Goal: Information Seeking & Learning: Learn about a topic

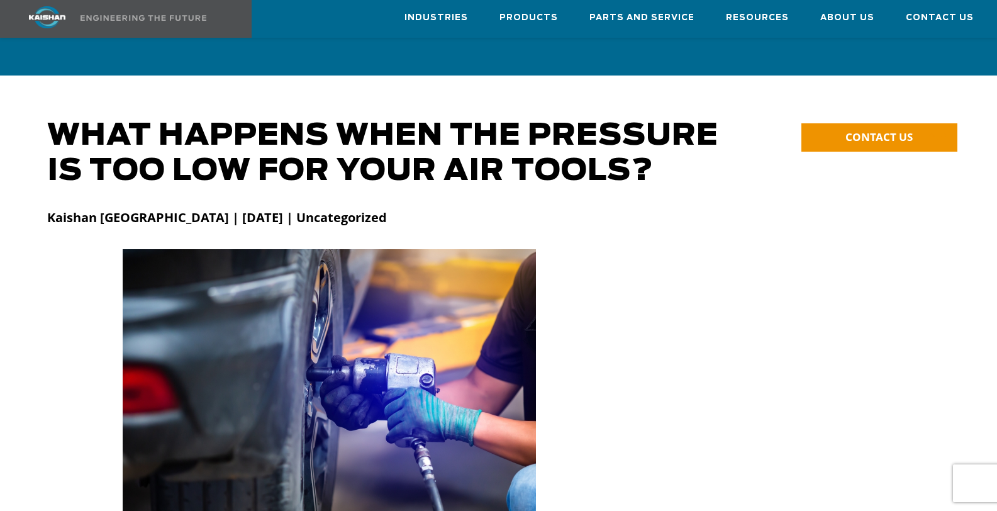
scroll to position [323, 0]
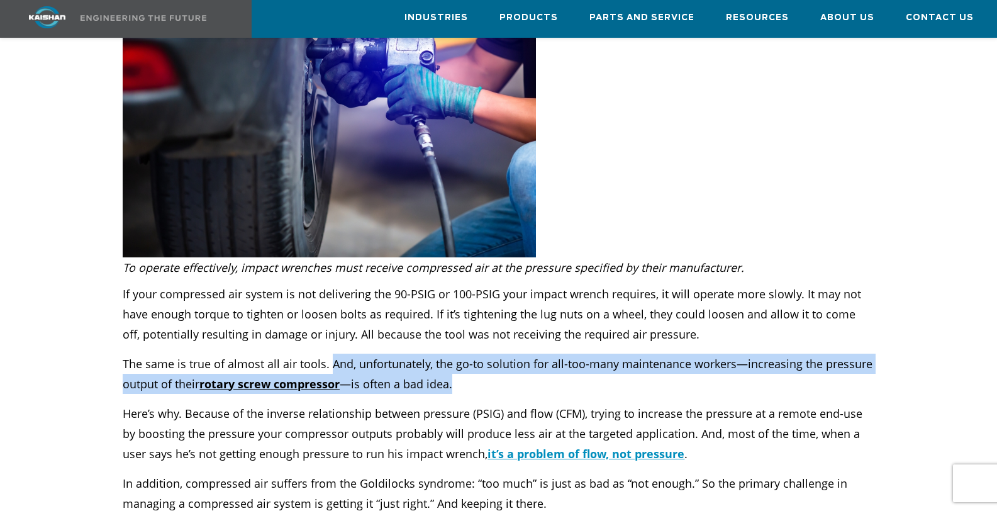
drag, startPoint x: 331, startPoint y: 343, endPoint x: 469, endPoint y: 363, distance: 139.8
click at [469, 363] on p "The same is true of almost all air tools. And, unfortunately, the go-to solutio…" at bounding box center [498, 374] width 751 height 40
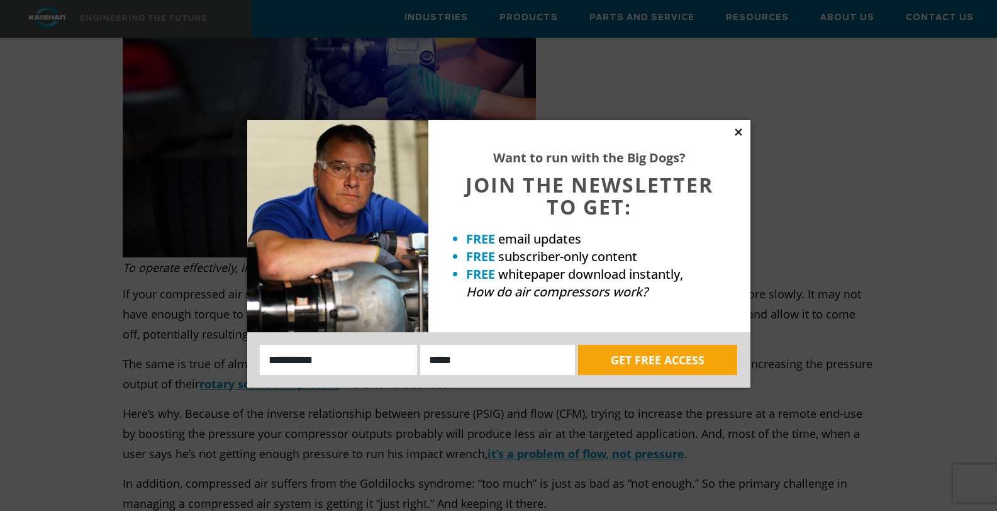
click at [738, 133] on icon at bounding box center [738, 131] width 11 height 11
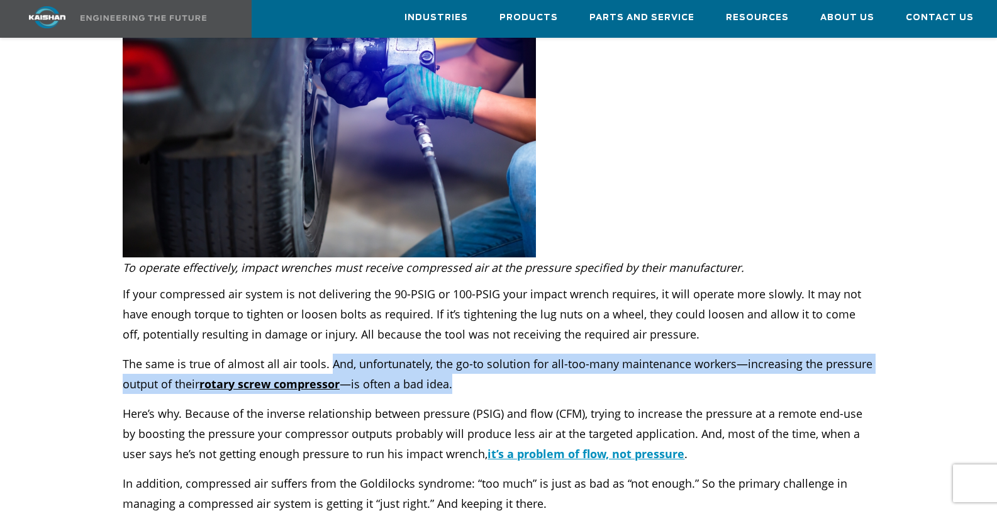
drag, startPoint x: 328, startPoint y: 344, endPoint x: 472, endPoint y: 359, distance: 144.8
click at [472, 359] on p "The same is true of almost all air tools. And, unfortunately, the go-to solutio…" at bounding box center [498, 374] width 751 height 40
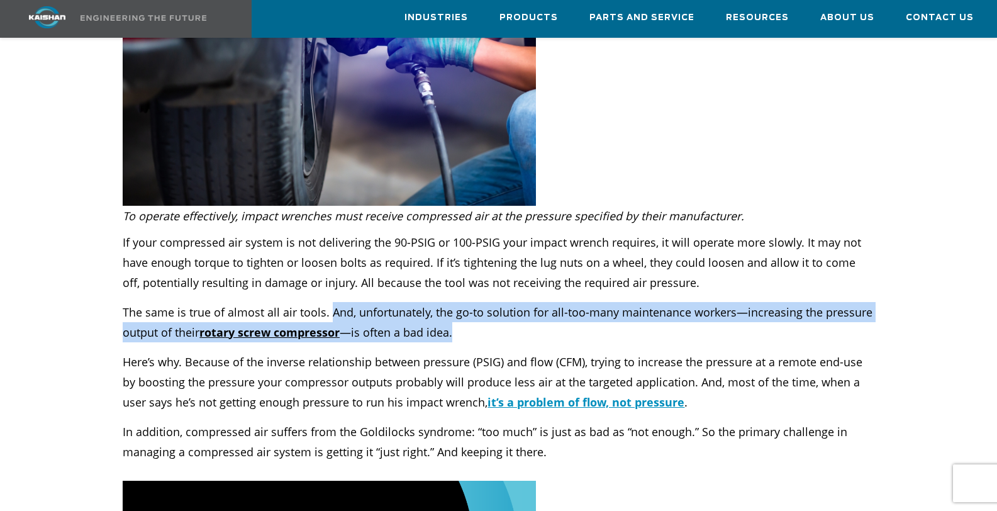
scroll to position [379, 0]
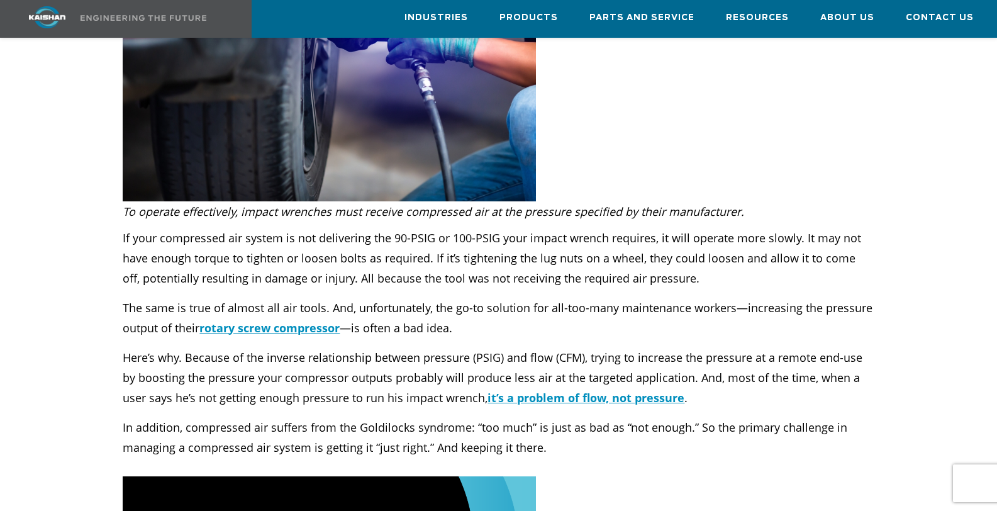
click at [224, 360] on p "Here’s why. Because of the inverse relationship between pressure (PSIG) and flo…" at bounding box center [498, 377] width 751 height 60
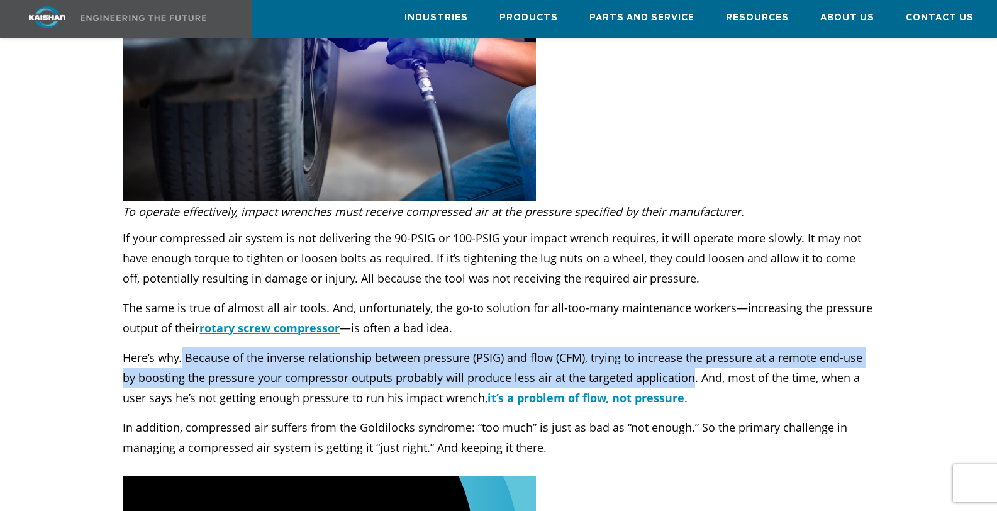
drag, startPoint x: 182, startPoint y: 334, endPoint x: 674, endPoint y: 362, distance: 493.3
click at [674, 362] on p "Here’s why. Because of the inverse relationship between pressure (PSIG) and flo…" at bounding box center [498, 377] width 751 height 60
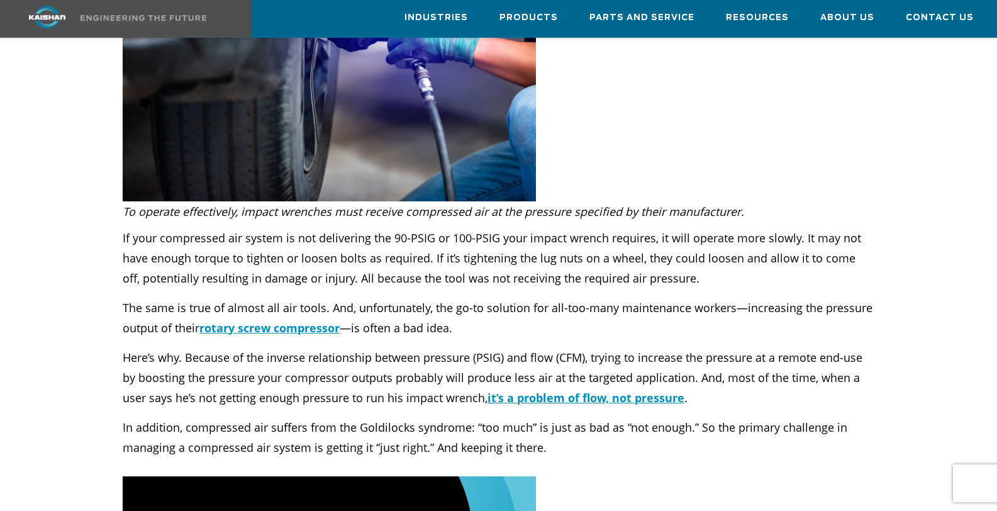
click at [680, 381] on p "Here’s why. Because of the inverse relationship between pressure (PSIG) and flo…" at bounding box center [498, 377] width 751 height 60
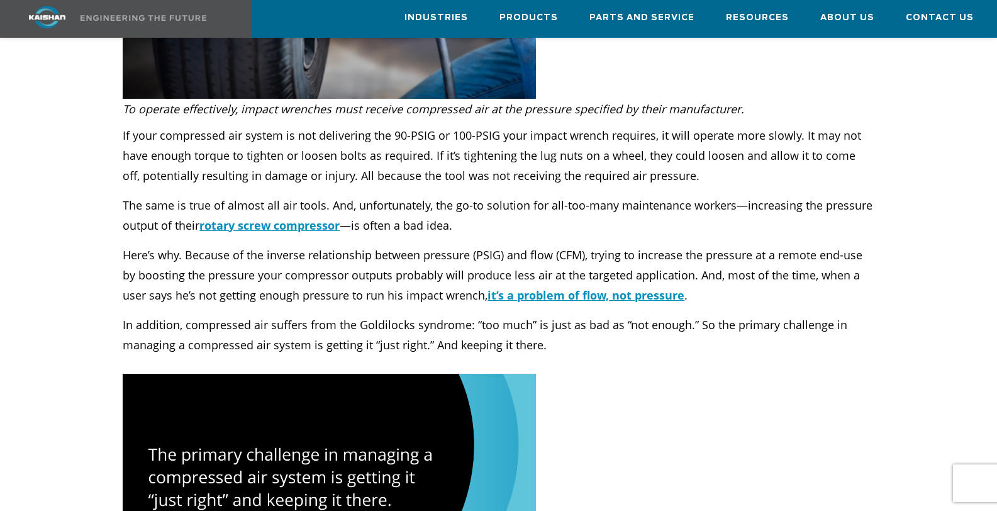
scroll to position [489, 0]
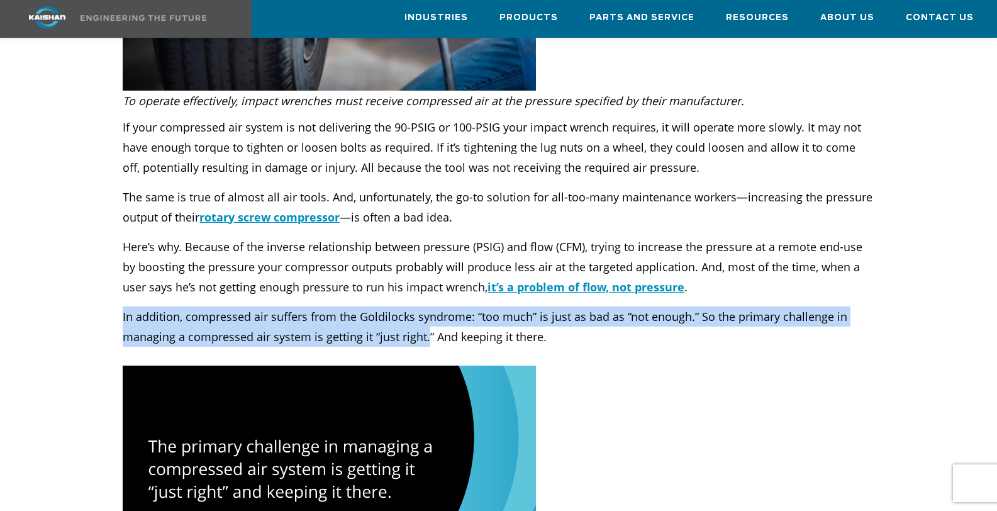
drag, startPoint x: 118, startPoint y: 295, endPoint x: 425, endPoint y: 320, distance: 307.9
click at [425, 320] on div "If your compressed air system is not delivering the 90-PSIG or 100-PSIG your im…" at bounding box center [498, 229] width 766 height 236
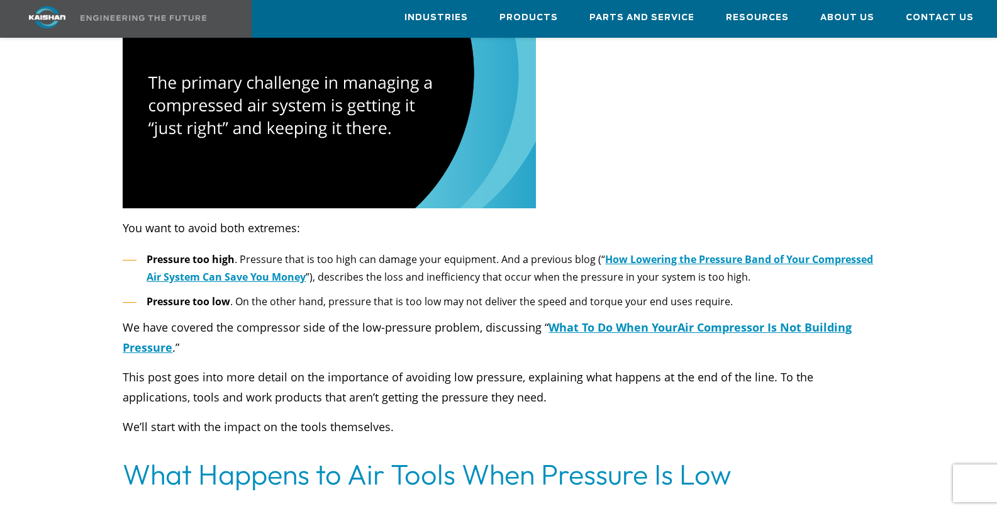
scroll to position [874, 0]
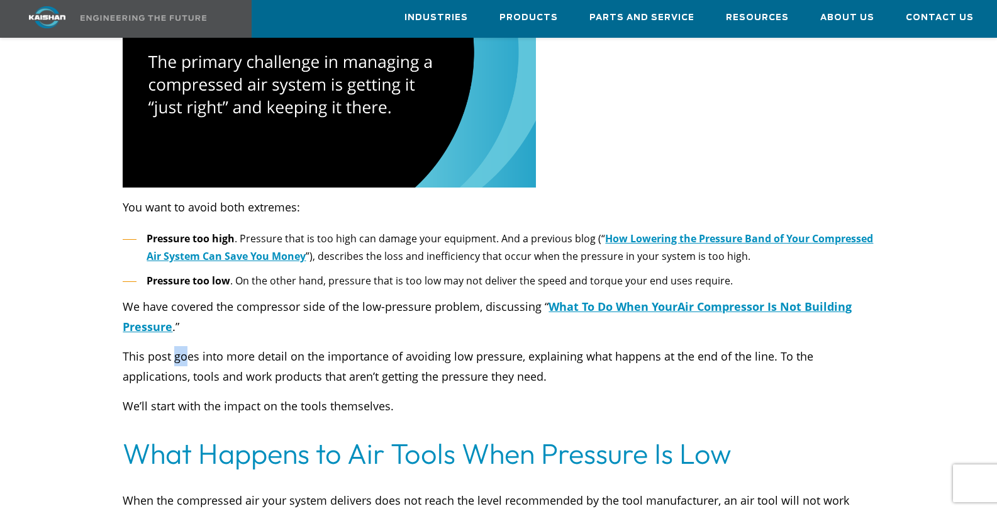
drag, startPoint x: 173, startPoint y: 339, endPoint x: 187, endPoint y: 340, distance: 14.5
click at [187, 346] on p "This post goes into more detail on the importance of avoiding low pressure, exp…" at bounding box center [498, 366] width 751 height 40
click at [533, 350] on p "This post goes into more detail on the importance of avoiding low pressure, exp…" at bounding box center [498, 366] width 751 height 40
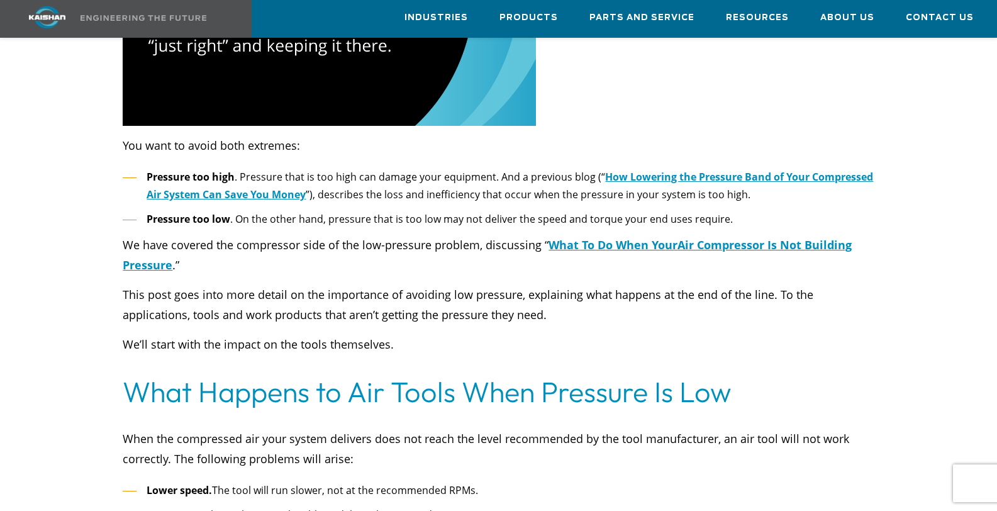
scroll to position [937, 0]
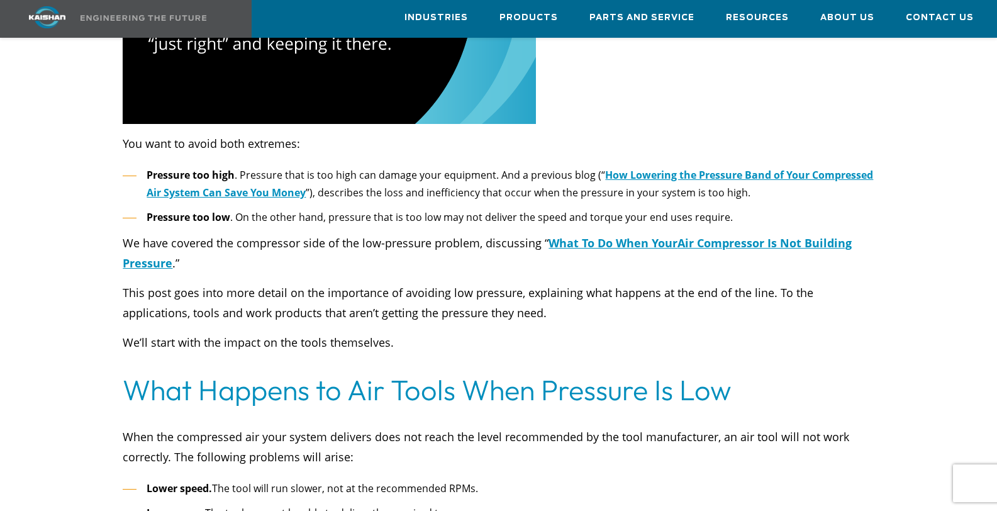
click at [726, 372] on h2 "What Happens to Air Tools When Pressure Is Low" at bounding box center [498, 389] width 751 height 35
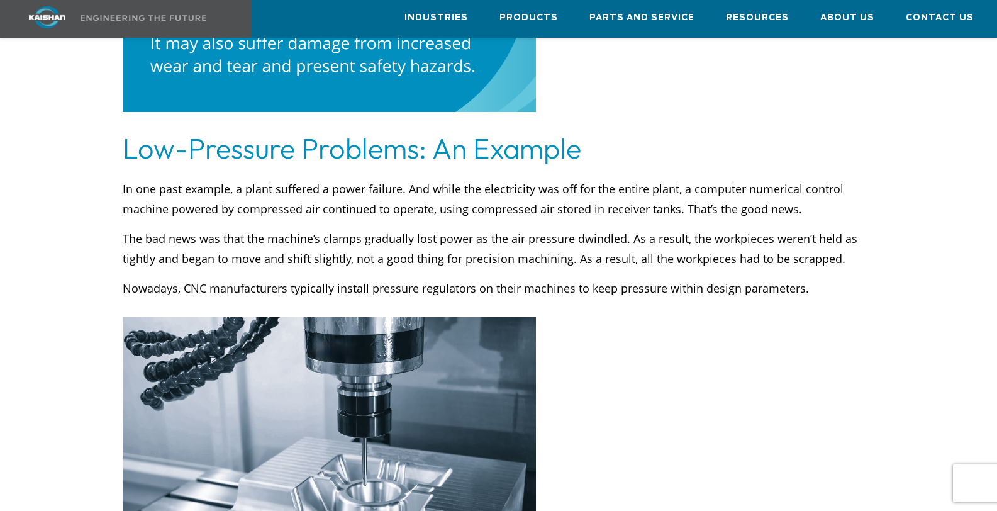
scroll to position [1739, 0]
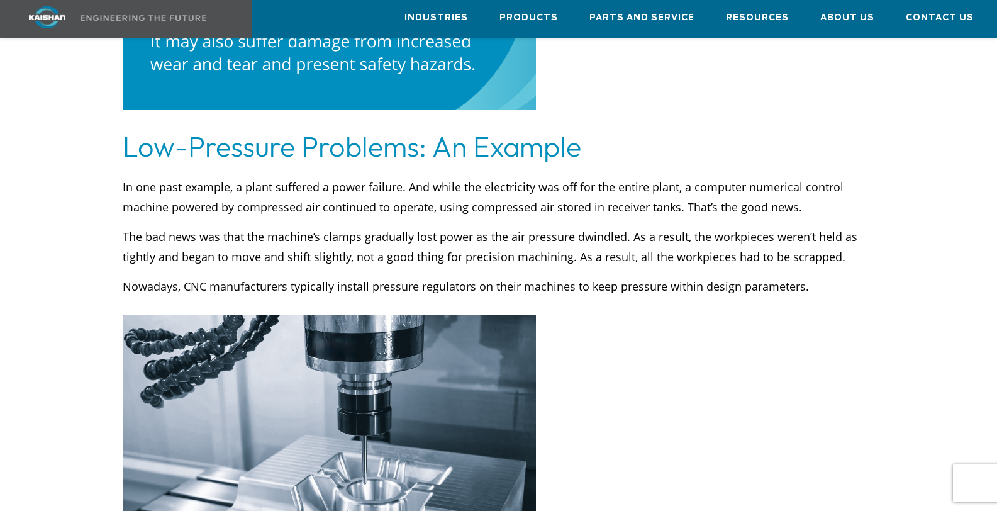
drag, startPoint x: 571, startPoint y: 217, endPoint x: 615, endPoint y: 219, distance: 44.1
click at [615, 226] on p "The bad news was that the machine’s clamps gradually lost power as the air pres…" at bounding box center [498, 246] width 751 height 40
drag, startPoint x: 576, startPoint y: 218, endPoint x: 617, endPoint y: 219, distance: 41.5
click at [617, 226] on p "The bad news was that the machine’s clamps gradually lost power as the air pres…" at bounding box center [498, 246] width 751 height 40
click at [595, 226] on p "The bad news was that the machine’s clamps gradually lost power as the air pres…" at bounding box center [498, 246] width 751 height 40
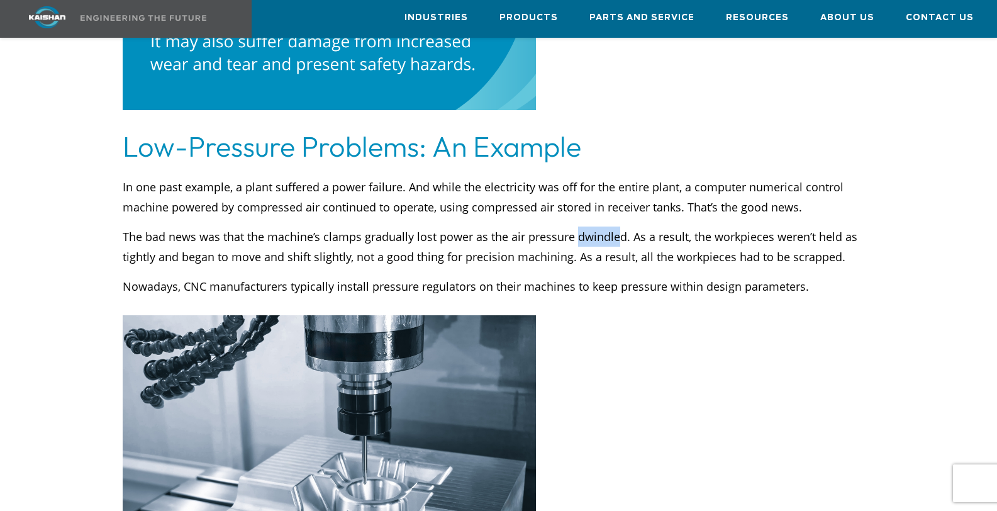
drag, startPoint x: 572, startPoint y: 219, endPoint x: 611, endPoint y: 219, distance: 39.6
click at [611, 226] on p "The bad news was that the machine’s clamps gradually lost power as the air pres…" at bounding box center [498, 246] width 751 height 40
drag, startPoint x: 572, startPoint y: 218, endPoint x: 623, endPoint y: 218, distance: 50.3
click at [623, 226] on p "The bad news was that the machine’s clamps gradually lost power as the air pres…" at bounding box center [498, 246] width 751 height 40
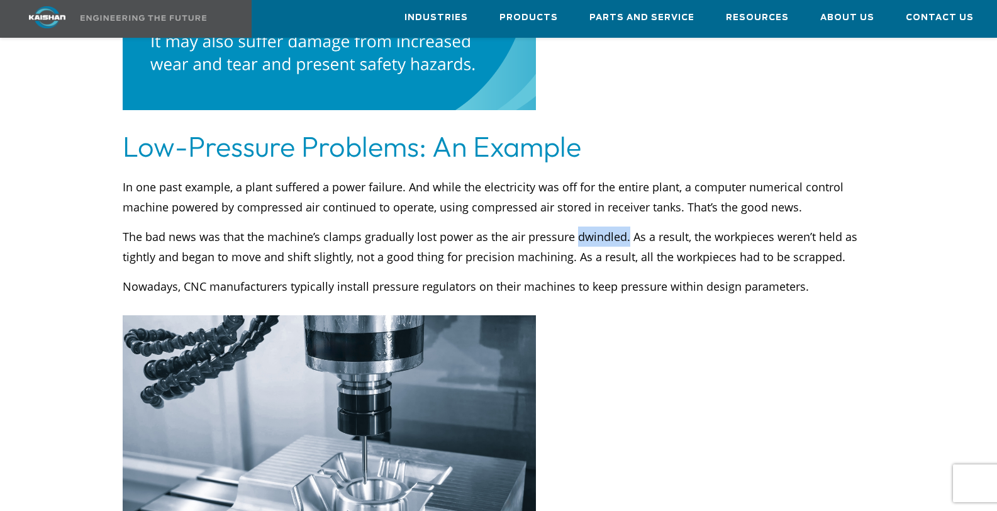
click at [783, 226] on p "The bad news was that the machine’s clamps gradually lost power as the air pres…" at bounding box center [498, 246] width 751 height 40
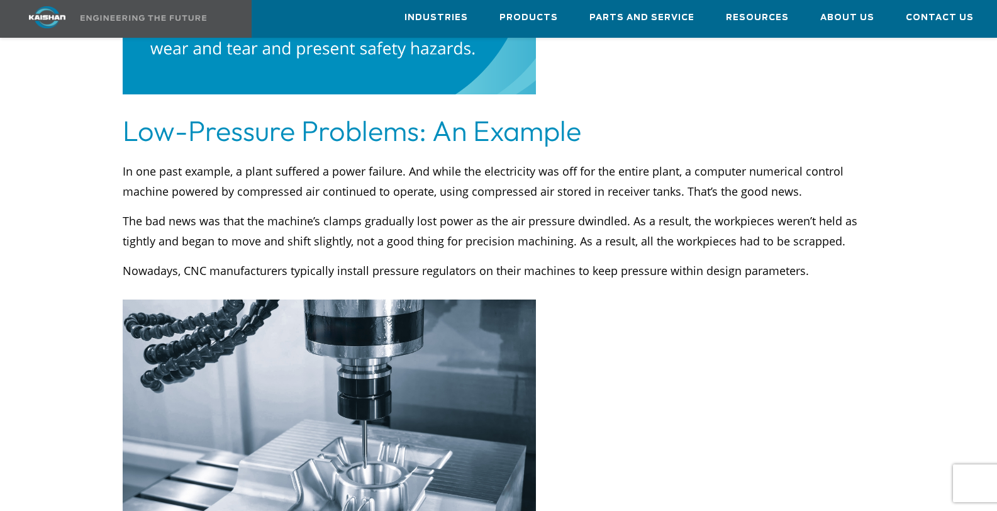
scroll to position [1679, 0]
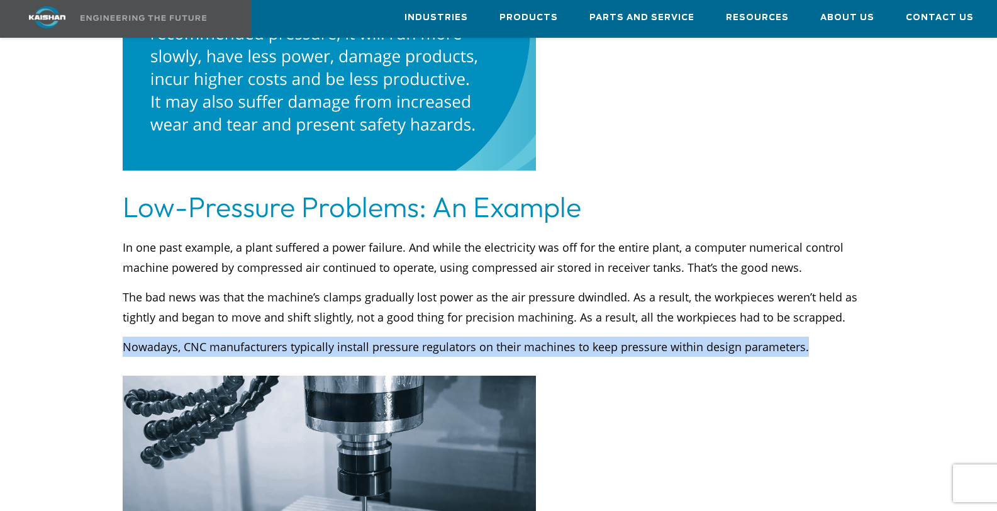
drag, startPoint x: 125, startPoint y: 323, endPoint x: 816, endPoint y: 331, distance: 692.0
click at [816, 337] on p "Nowadays, CNC manufacturers typically install pressure regulators on their mach…" at bounding box center [498, 347] width 751 height 20
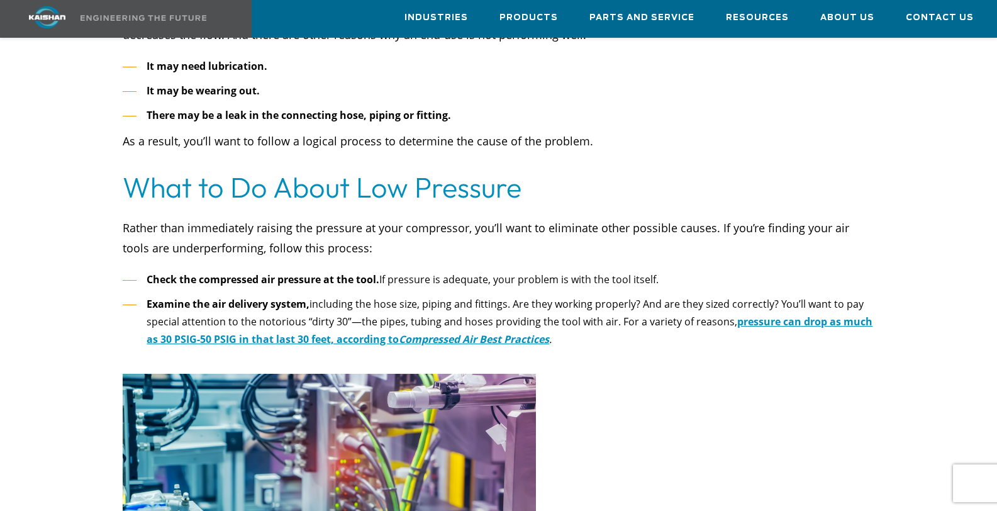
scroll to position [2488, 0]
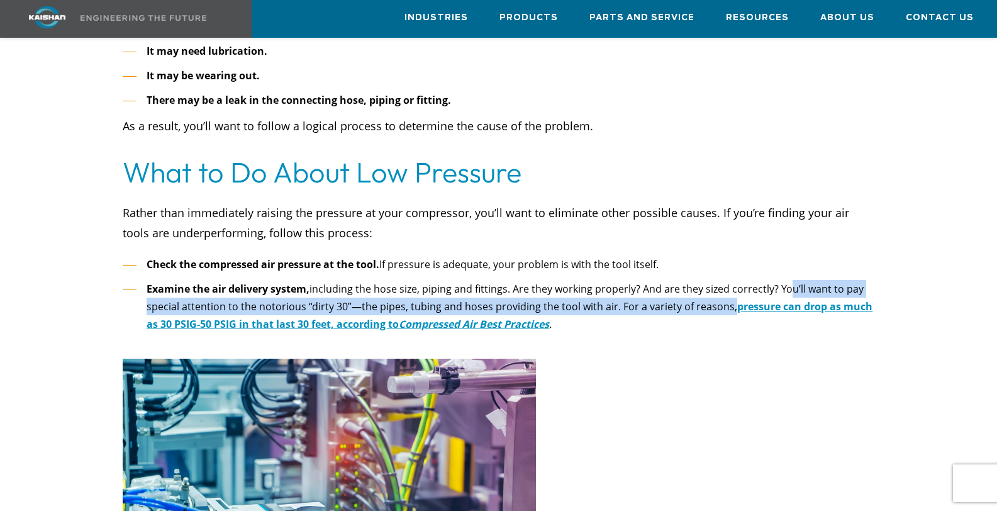
drag, startPoint x: 783, startPoint y: 268, endPoint x: 725, endPoint y: 295, distance: 63.9
click at [725, 295] on li "Examine the air delivery system, including the hose size, piping and fittings. …" at bounding box center [498, 306] width 751 height 53
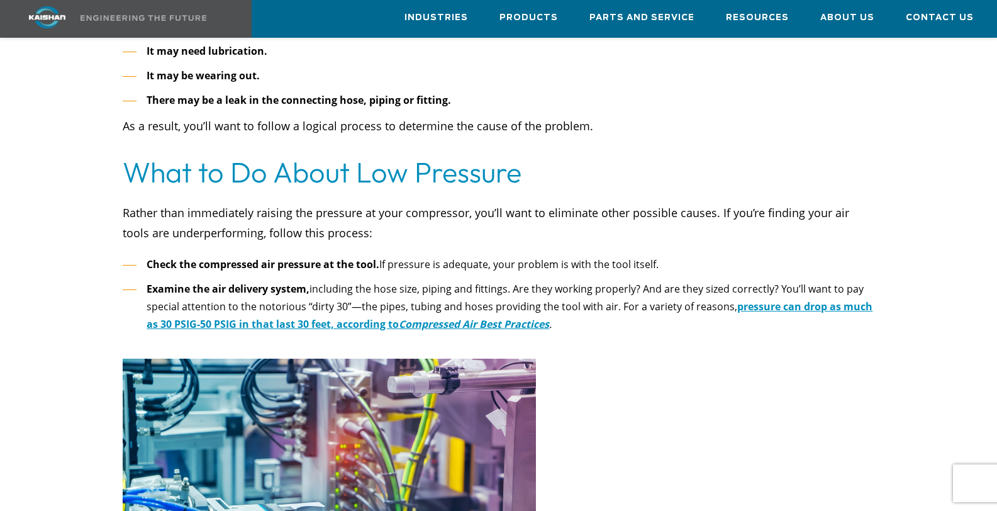
click at [662, 362] on div at bounding box center [498, 401] width 917 height 4620
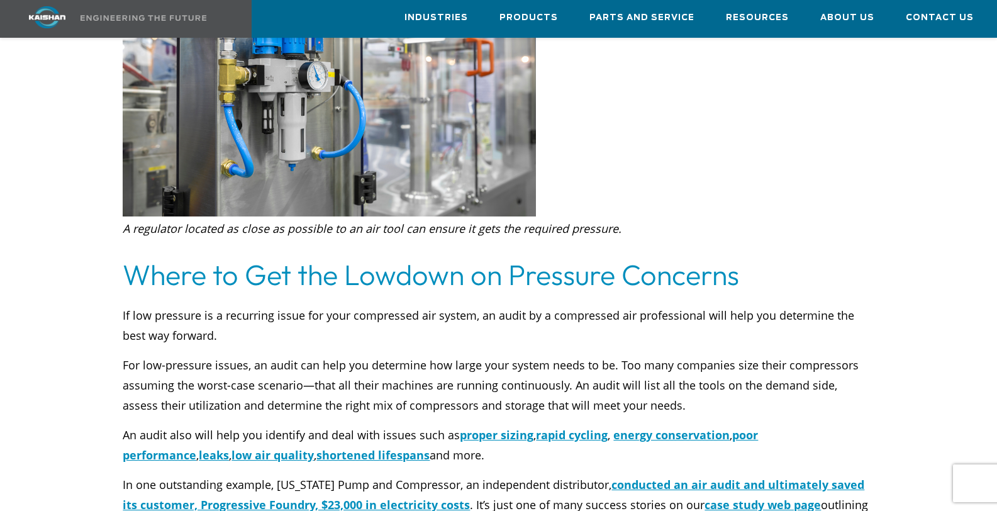
scroll to position [3446, 0]
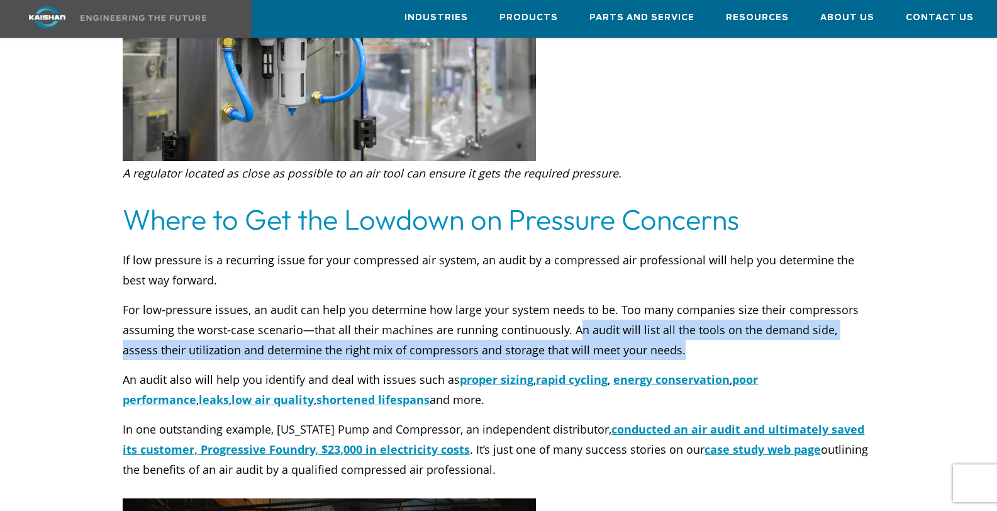
drag, startPoint x: 574, startPoint y: 310, endPoint x: 664, endPoint y: 323, distance: 90.2
click at [664, 323] on p "For low-pressure issues, an audit can help you determine how large your system …" at bounding box center [498, 329] width 751 height 60
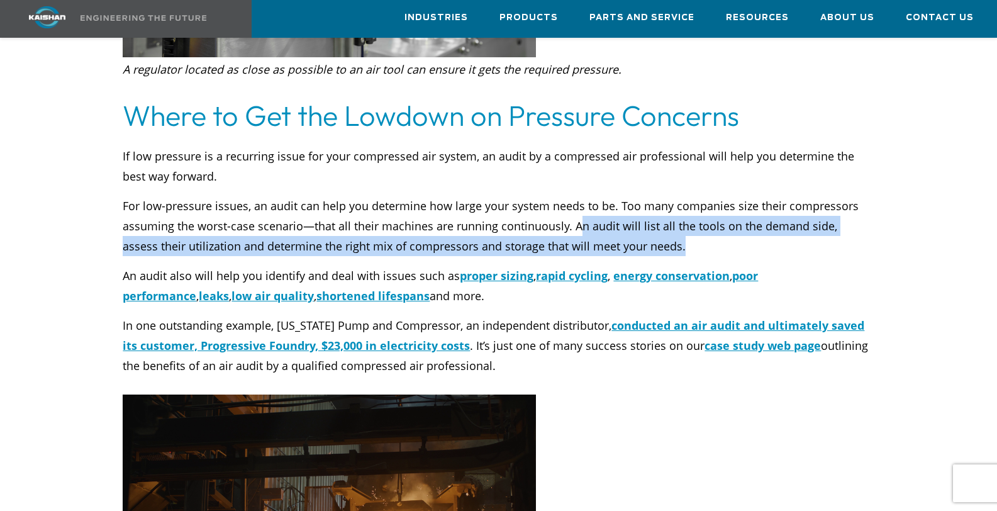
scroll to position [3551, 0]
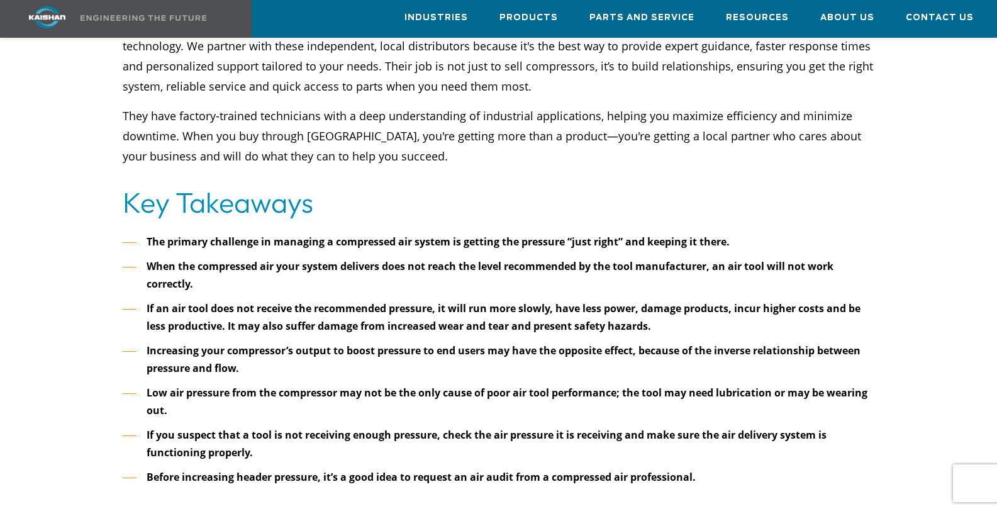
scroll to position [4327, 0]
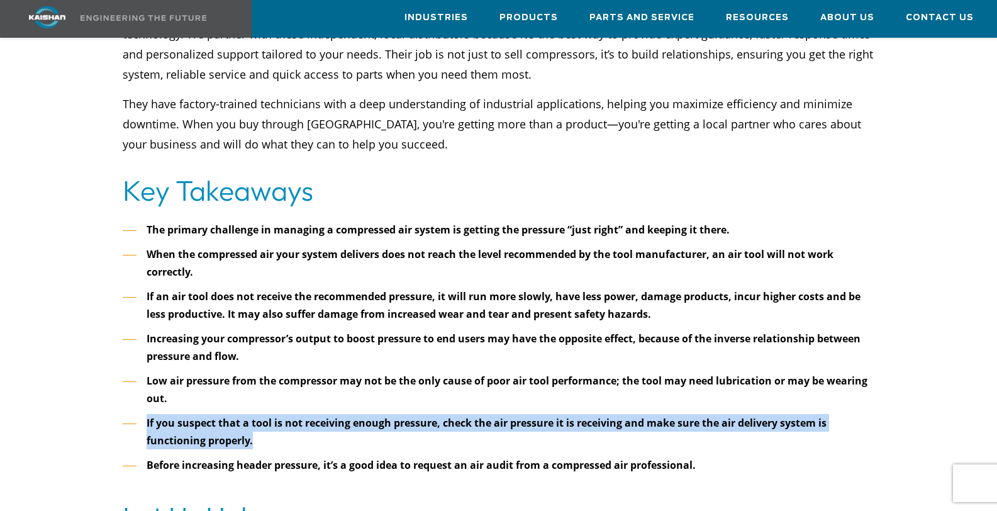
drag, startPoint x: 148, startPoint y: 404, endPoint x: 259, endPoint y: 418, distance: 111.6
click at [259, 418] on li "If you suspect that a tool is not receiving enough pressure, check the air pres…" at bounding box center [498, 432] width 751 height 36
click at [286, 428] on li "If you suspect that a tool is not receiving enough pressure, check the air pres…" at bounding box center [498, 432] width 751 height 36
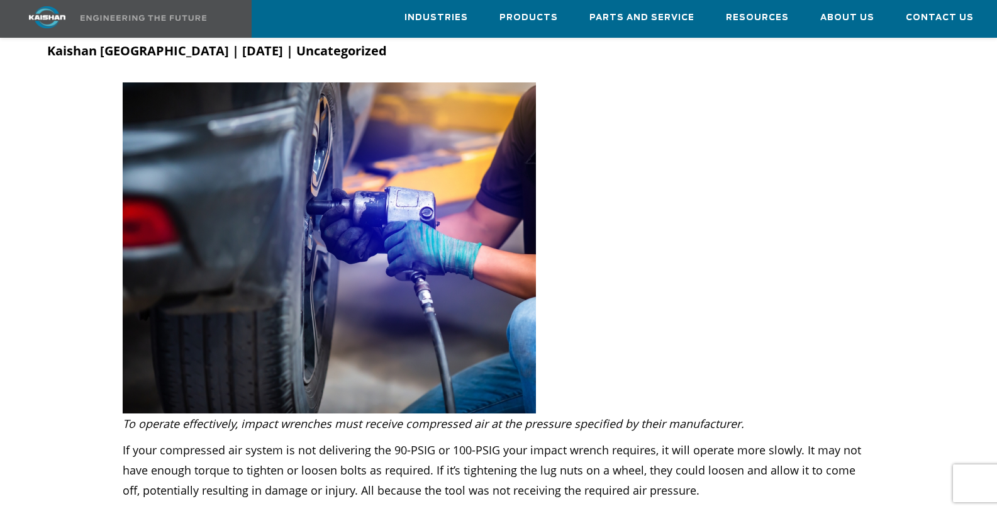
scroll to position [0, 0]
